Goal: Navigation & Orientation: Find specific page/section

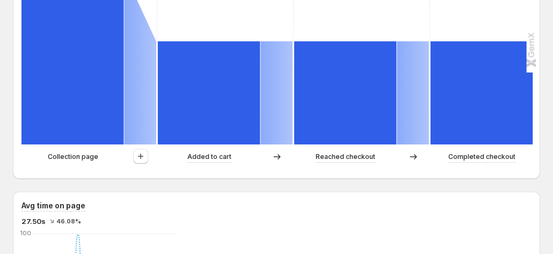
scroll to position [376, 0]
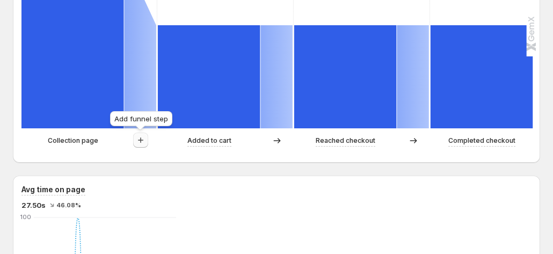
click at [137, 140] on icon "button" at bounding box center [140, 140] width 11 height 11
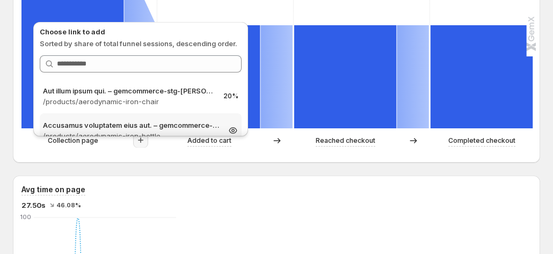
scroll to position [429, 0]
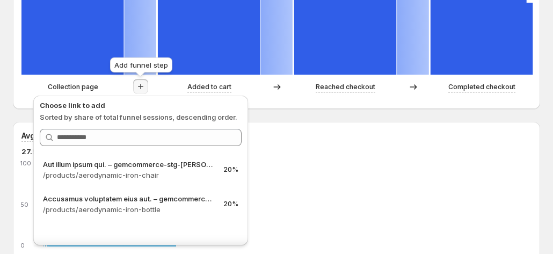
click at [141, 86] on icon "button" at bounding box center [140, 86] width 5 height 5
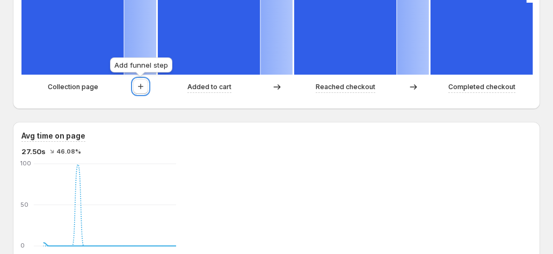
drag, startPoint x: 141, startPoint y: 86, endPoint x: 269, endPoint y: 146, distance: 142.1
click at [141, 86] on icon "button" at bounding box center [140, 86] width 5 height 5
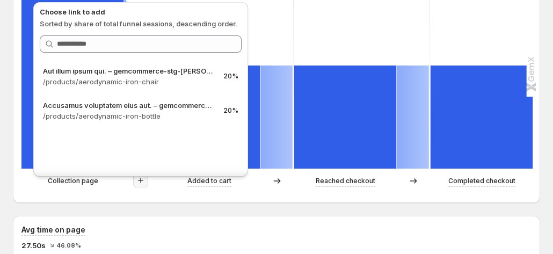
scroll to position [322, 0]
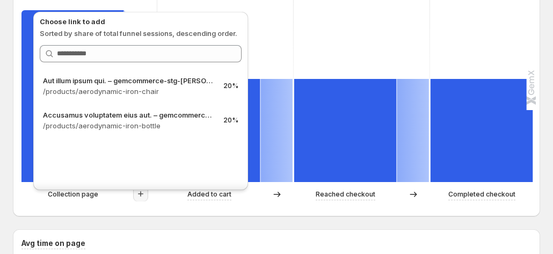
click at [14, 56] on div "Path analysis Sessions 100% 5 66.67% 60% 3 200% 60% 3 200% 60% 3 200% Collectio…" at bounding box center [276, 77] width 527 height 277
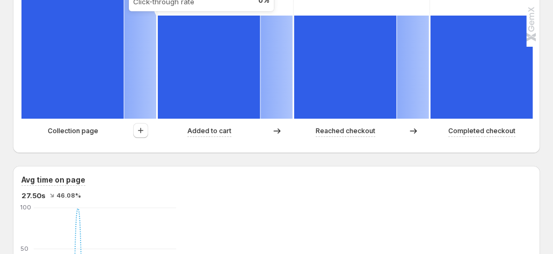
scroll to position [376, 0]
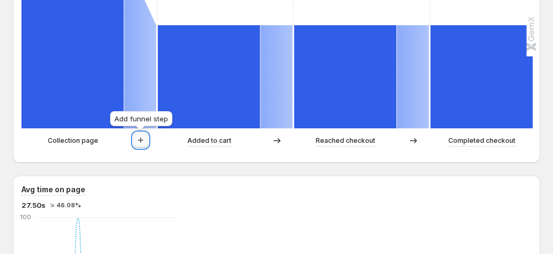
click at [146, 140] on button "button" at bounding box center [140, 140] width 15 height 15
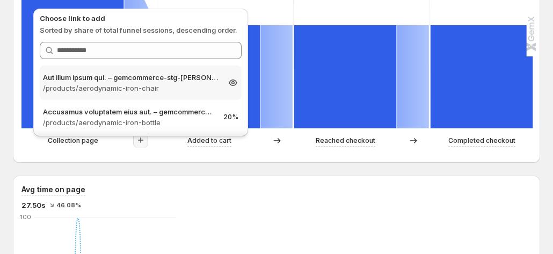
click at [153, 91] on p "/products/aerodynamic-iron-chair" at bounding box center [131, 88] width 176 height 11
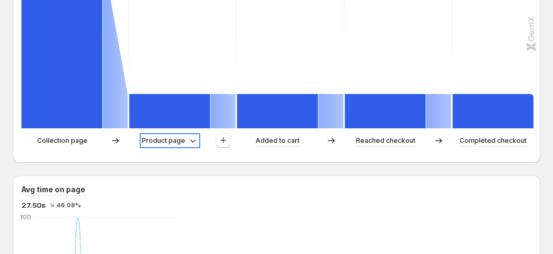
click at [180, 143] on p "Product page" at bounding box center [163, 140] width 43 height 11
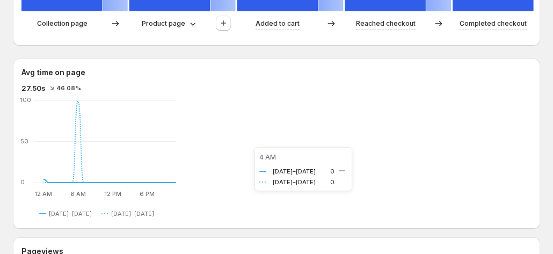
scroll to position [483, 0]
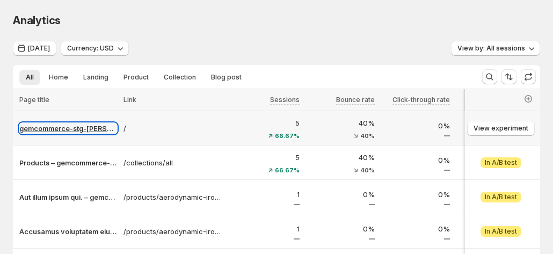
click at [107, 128] on p "gemcommerce-stg-[PERSON_NAME]" at bounding box center [68, 128] width 98 height 11
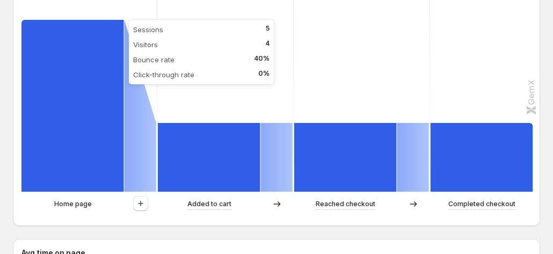
scroll to position [322, 0]
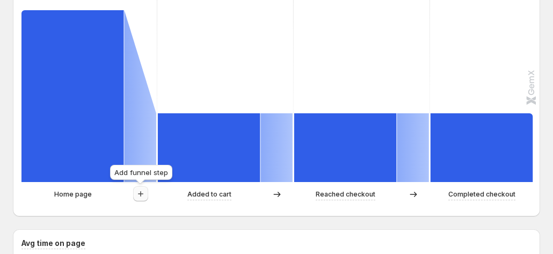
click at [144, 189] on icon "button" at bounding box center [140, 193] width 11 height 11
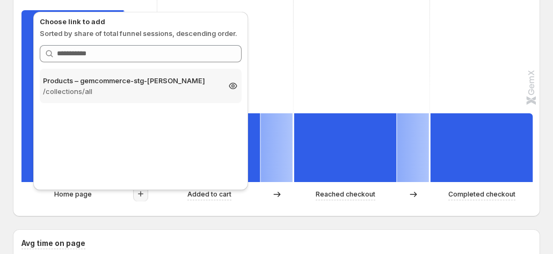
click at [146, 90] on p "/collections/all" at bounding box center [131, 91] width 176 height 11
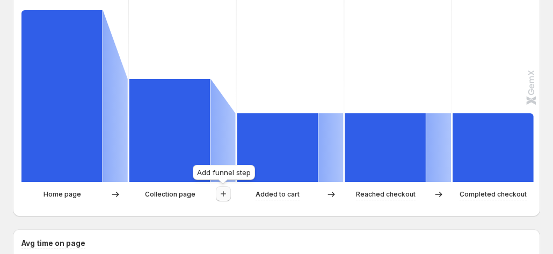
click at [223, 198] on icon "button" at bounding box center [223, 193] width 11 height 11
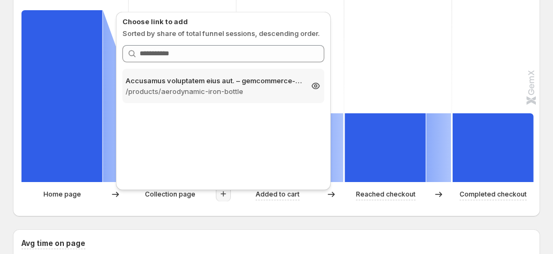
click at [225, 94] on p "/products/aerodynamic-iron-bottle" at bounding box center [214, 91] width 176 height 11
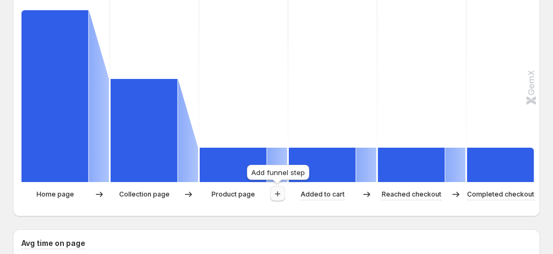
click at [279, 194] on icon "button" at bounding box center [277, 193] width 11 height 11
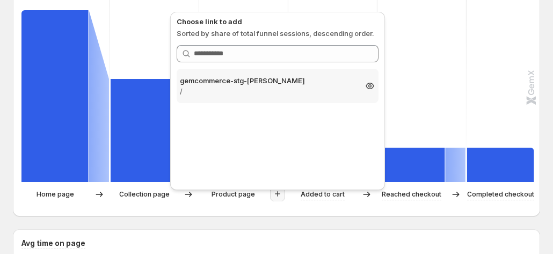
click at [247, 85] on p "gemcommerce-stg-[PERSON_NAME]" at bounding box center [268, 80] width 176 height 11
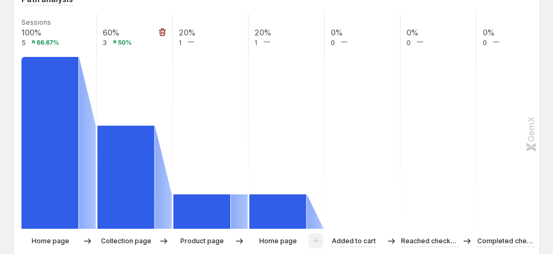
scroll to position [215, 0]
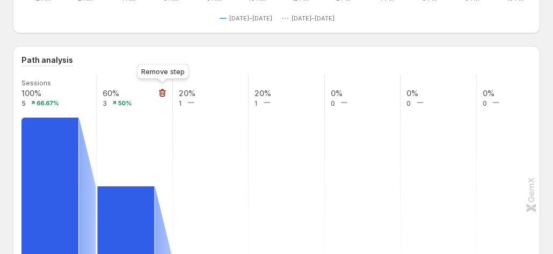
click at [160, 94] on icon "button" at bounding box center [162, 93] width 7 height 8
